Goal: Navigation & Orientation: Find specific page/section

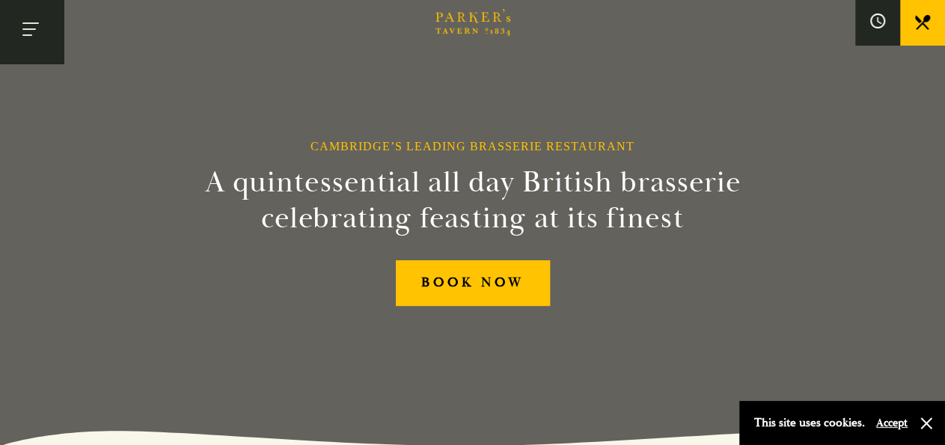
click at [33, 28] on button "Toggle navigation" at bounding box center [32, 32] width 64 height 64
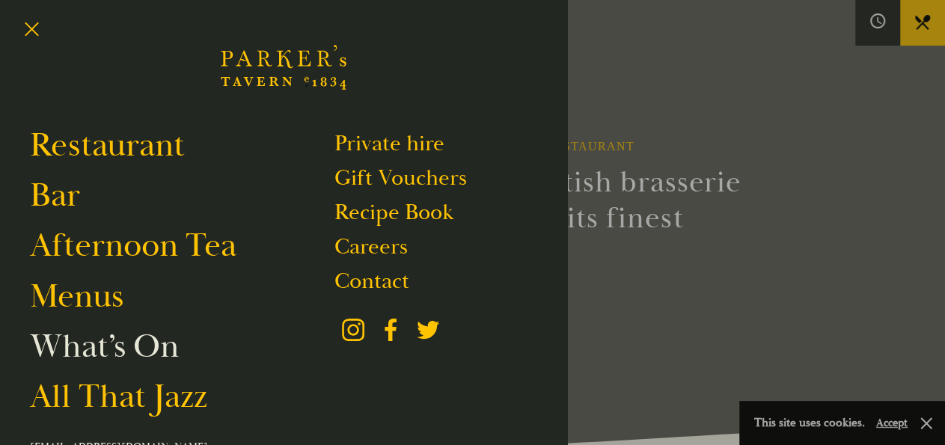
click at [164, 356] on link "What’s On" at bounding box center [104, 346] width 149 height 42
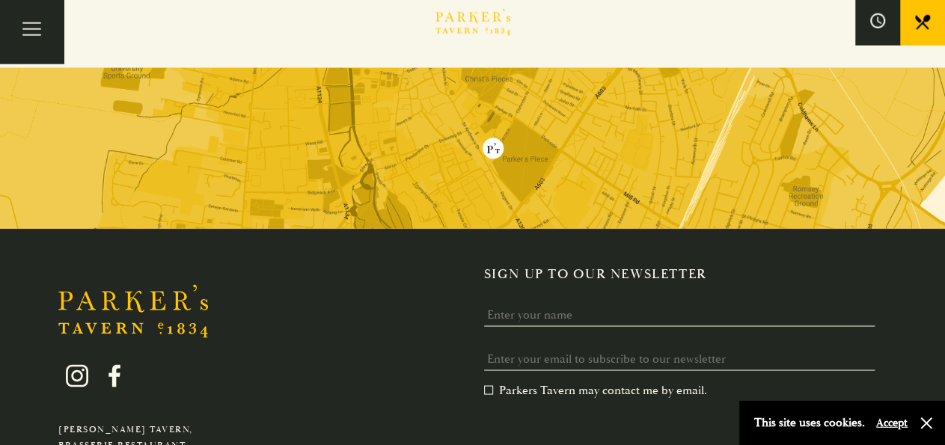
scroll to position [1167, 0]
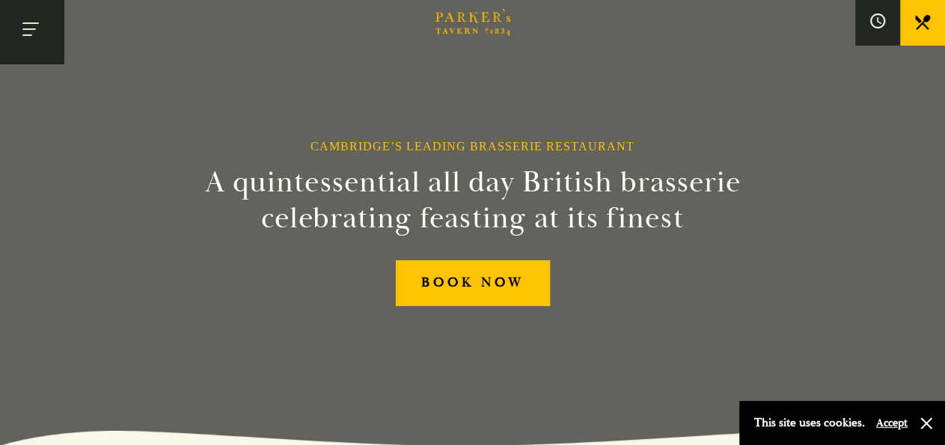
click at [28, 28] on button "Toggle navigation" at bounding box center [32, 32] width 64 height 64
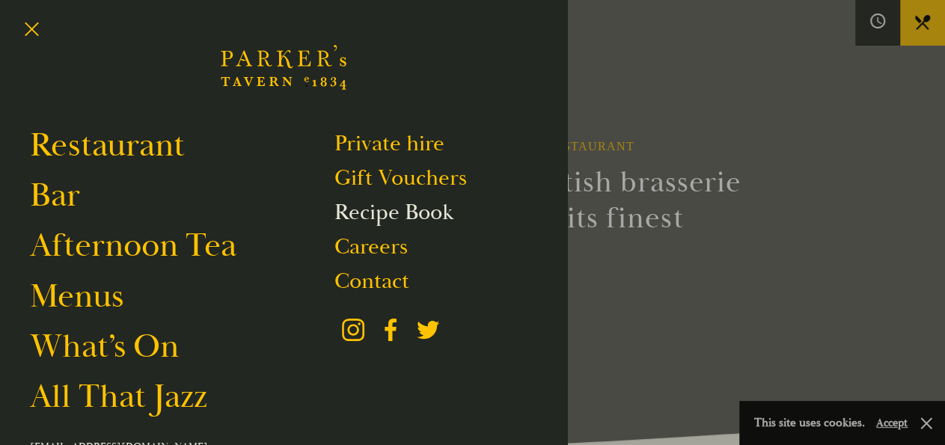
click at [431, 210] on link "Recipe Book" at bounding box center [393, 212] width 119 height 28
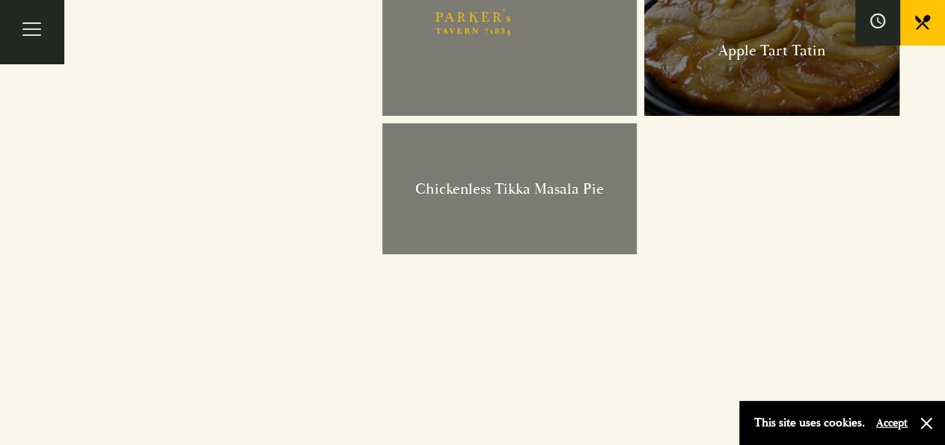
scroll to position [2489, 0]
